Goal: Information Seeking & Learning: Learn about a topic

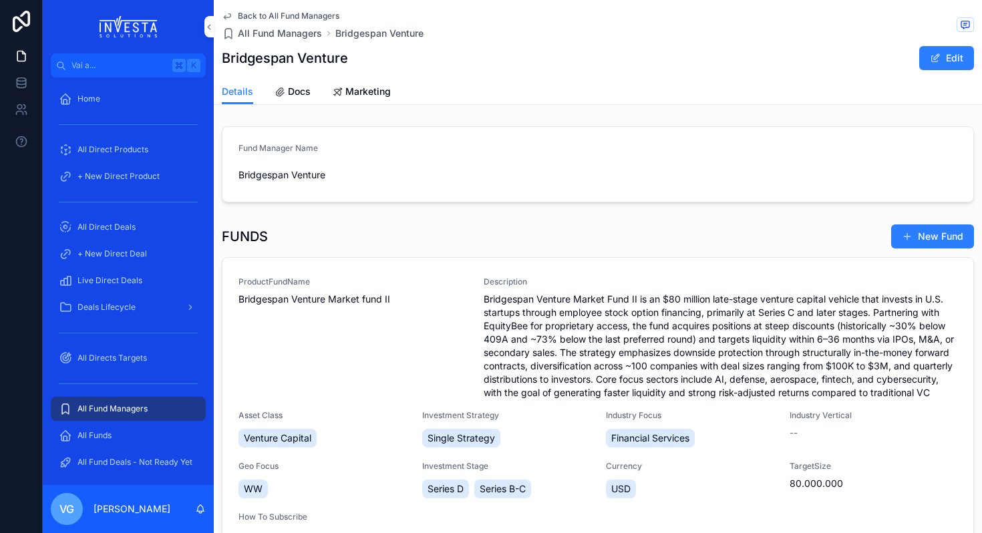
click at [142, 405] on span "All Fund Managers" at bounding box center [113, 409] width 70 height 11
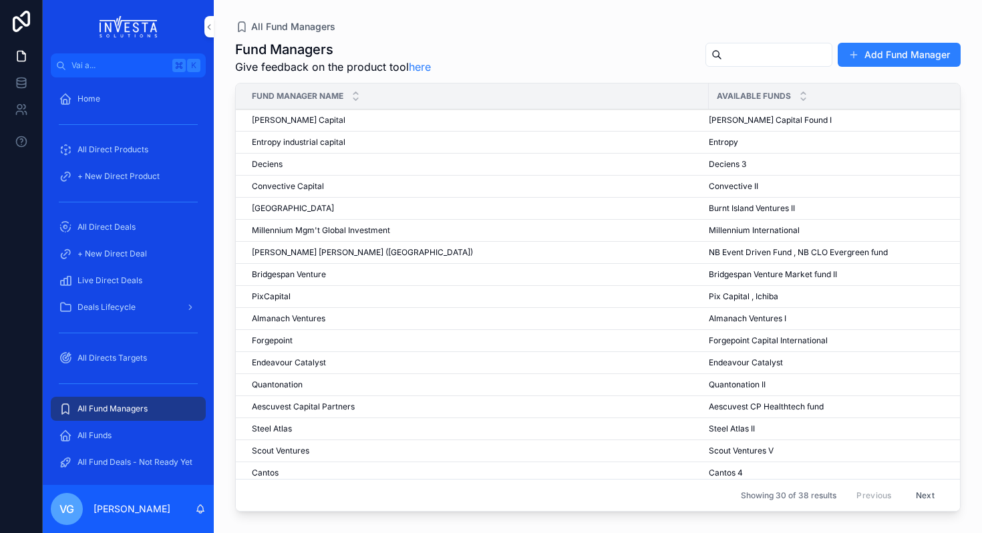
click at [293, 276] on span "Bridgespan Venture" at bounding box center [289, 274] width 74 height 11
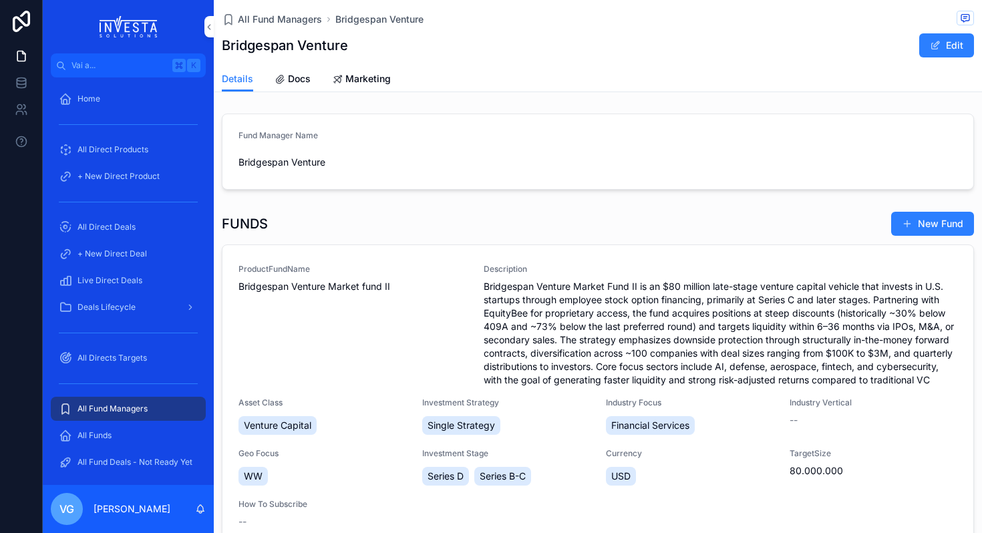
click at [134, 408] on span "All Fund Managers" at bounding box center [113, 409] width 70 height 11
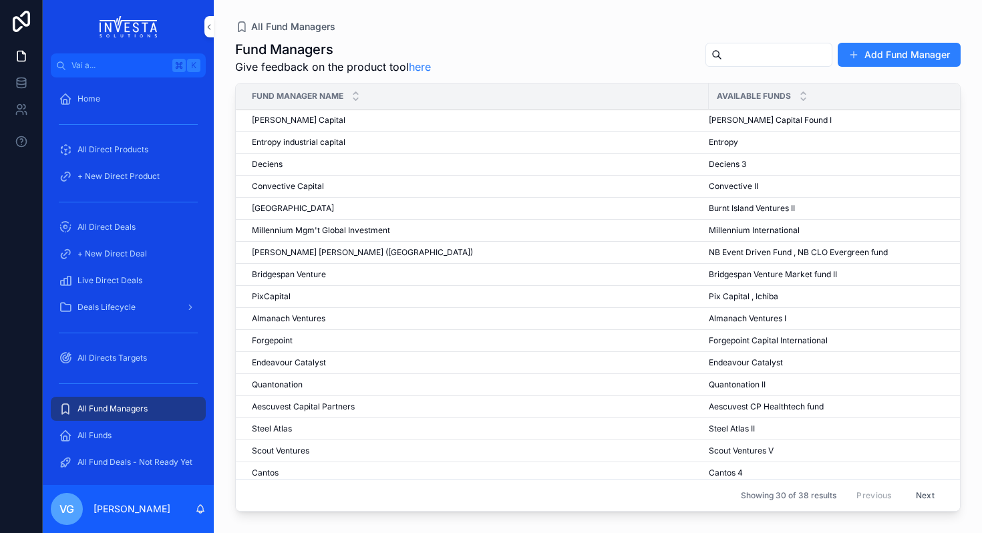
click at [272, 164] on span "Deciens" at bounding box center [267, 164] width 31 height 11
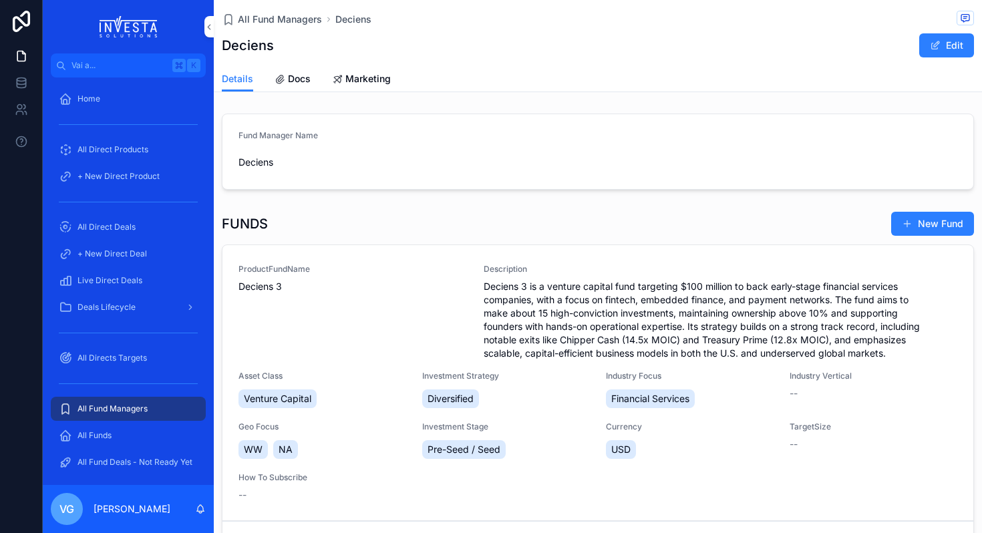
click at [408, 334] on div "ProductFundName Deciens 3" at bounding box center [353, 312] width 229 height 96
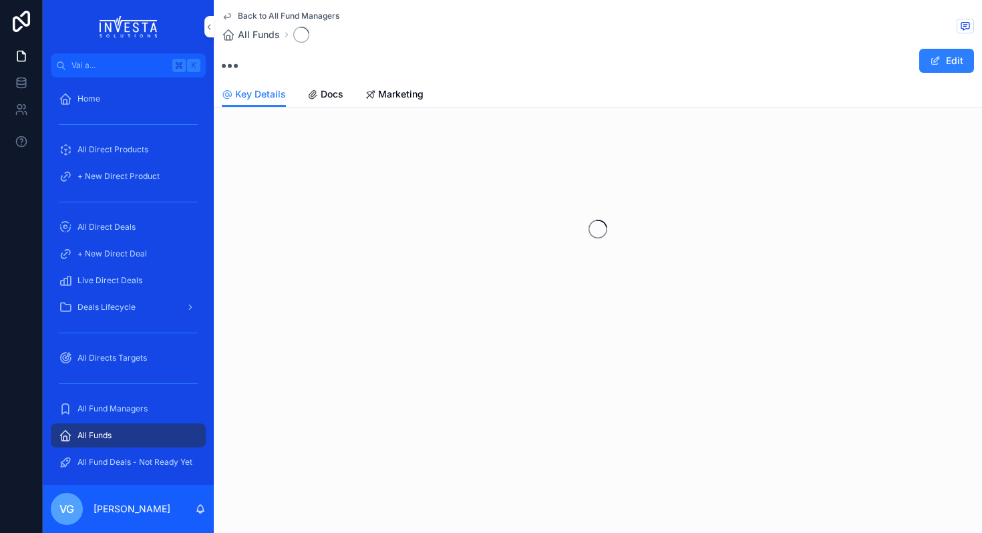
click at [322, 93] on span "Docs" at bounding box center [332, 94] width 23 height 13
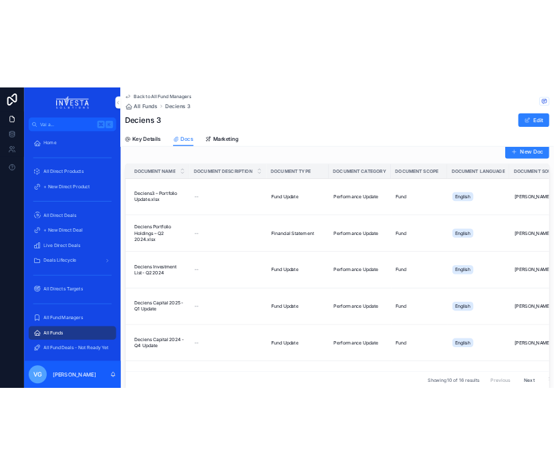
scroll to position [23, 0]
